Goal: Communication & Community: Participate in discussion

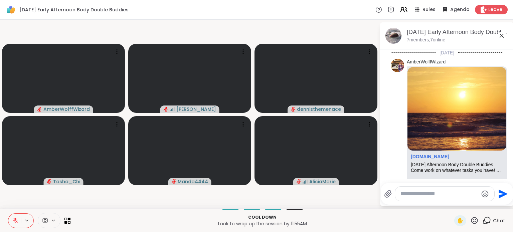
scroll to position [297, 0]
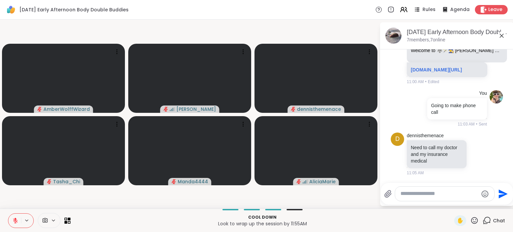
click at [432, 194] on textarea "Type your message" at bounding box center [440, 193] width 78 height 7
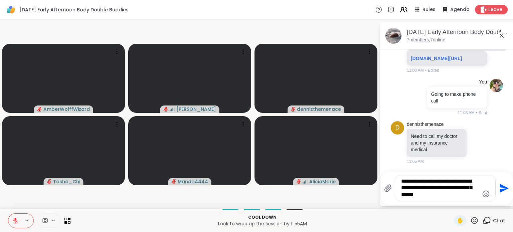
type textarea "**********"
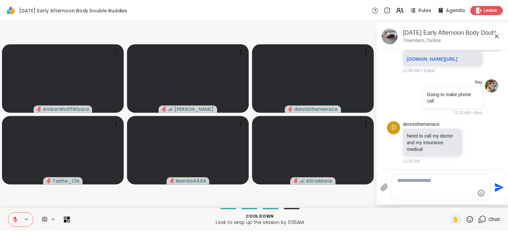
scroll to position [359, 0]
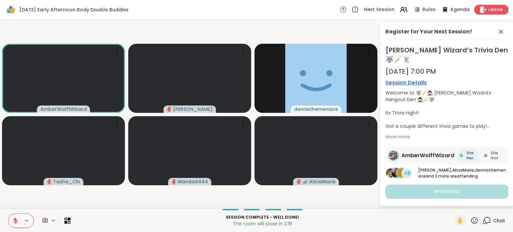
click at [489, 8] on span "Leave" at bounding box center [496, 9] width 15 height 7
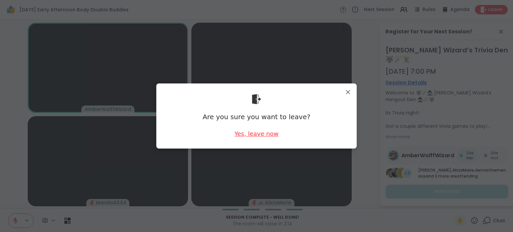
click at [268, 134] on div "Yes, leave now" at bounding box center [257, 134] width 44 height 8
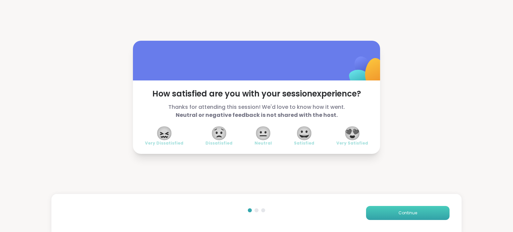
click at [384, 211] on button "Continue" at bounding box center [408, 213] width 84 height 14
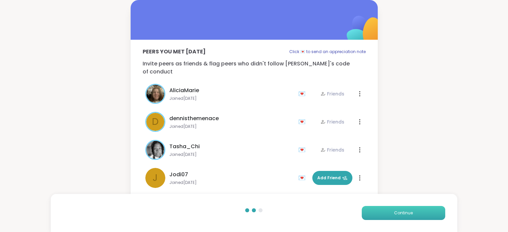
click at [384, 211] on button "Continue" at bounding box center [404, 213] width 84 height 14
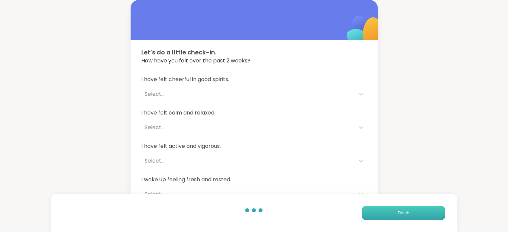
click at [384, 211] on button "Finish" at bounding box center [404, 213] width 84 height 14
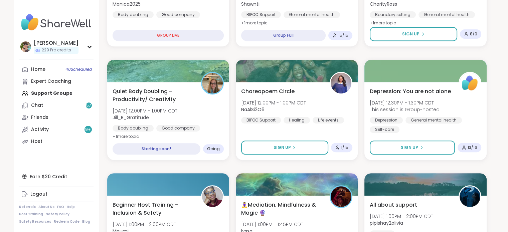
scroll to position [288, 0]
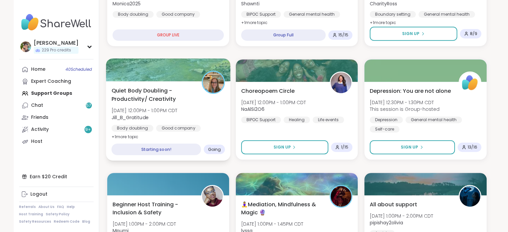
click at [169, 118] on span "Jill_B_Gratitude" at bounding box center [144, 117] width 66 height 7
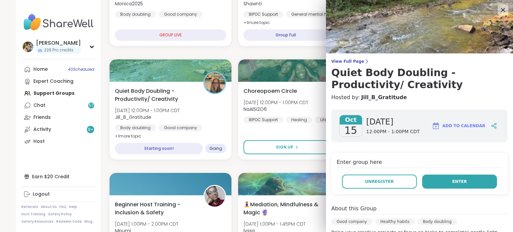
click at [444, 180] on button "Enter" at bounding box center [459, 182] width 75 height 14
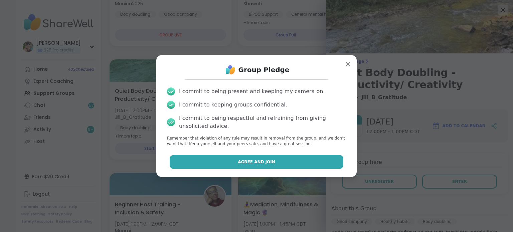
click at [310, 162] on button "Agree and Join" at bounding box center [257, 162] width 174 height 14
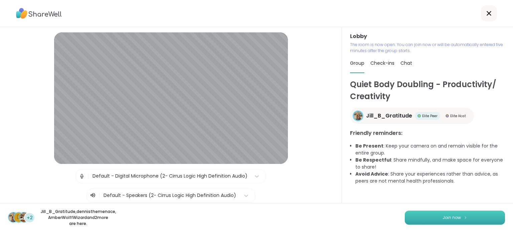
click at [431, 215] on button "Join now" at bounding box center [455, 218] width 100 height 14
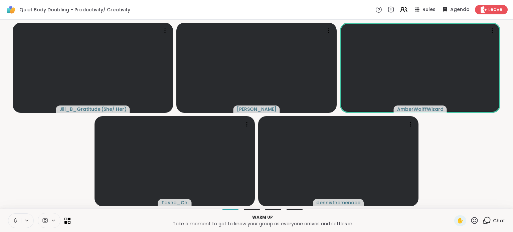
click at [493, 219] on span "Chat" at bounding box center [499, 221] width 12 height 7
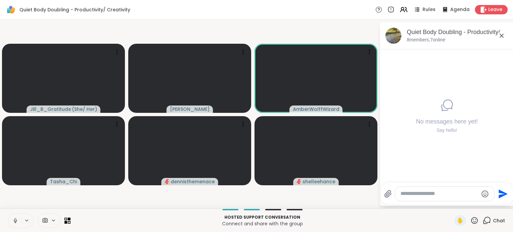
click at [16, 222] on icon at bounding box center [15, 221] width 6 height 6
click at [407, 193] on textarea "Type your message" at bounding box center [440, 193] width 78 height 7
click at [14, 219] on icon at bounding box center [15, 221] width 6 height 6
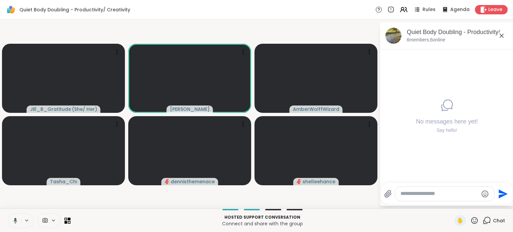
click at [14, 219] on icon at bounding box center [14, 221] width 6 height 6
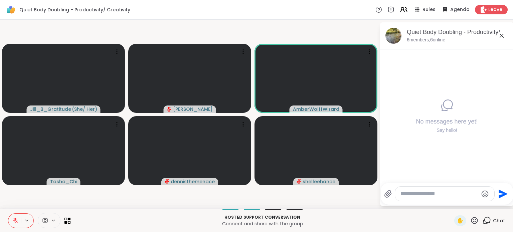
click at [429, 197] on textarea "Type your message" at bounding box center [440, 193] width 78 height 7
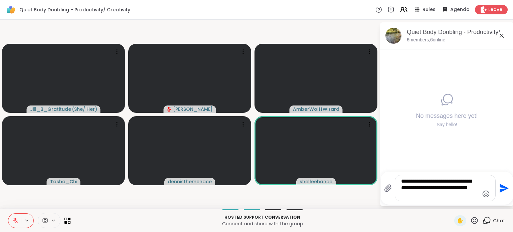
type textarea "**********"
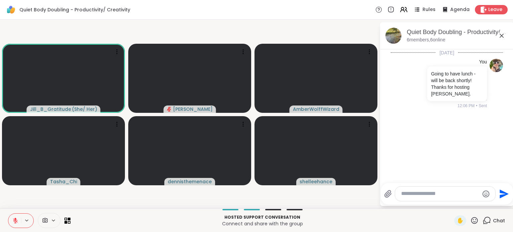
click at [15, 220] on icon at bounding box center [15, 221] width 6 height 6
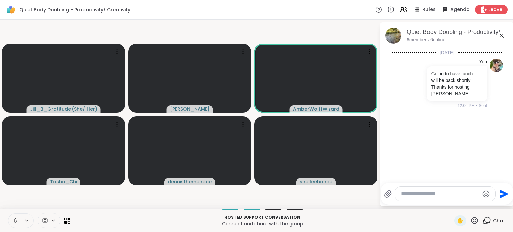
click at [15, 220] on icon at bounding box center [15, 221] width 6 height 6
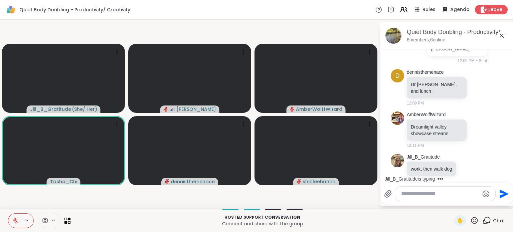
scroll to position [87, 0]
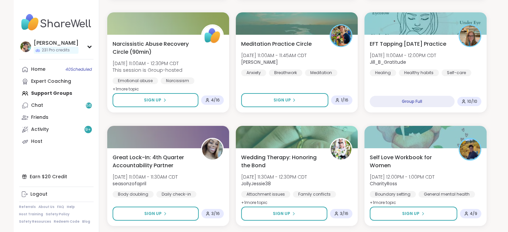
scroll to position [2629, 0]
